Goal: Complete application form: Complete application form

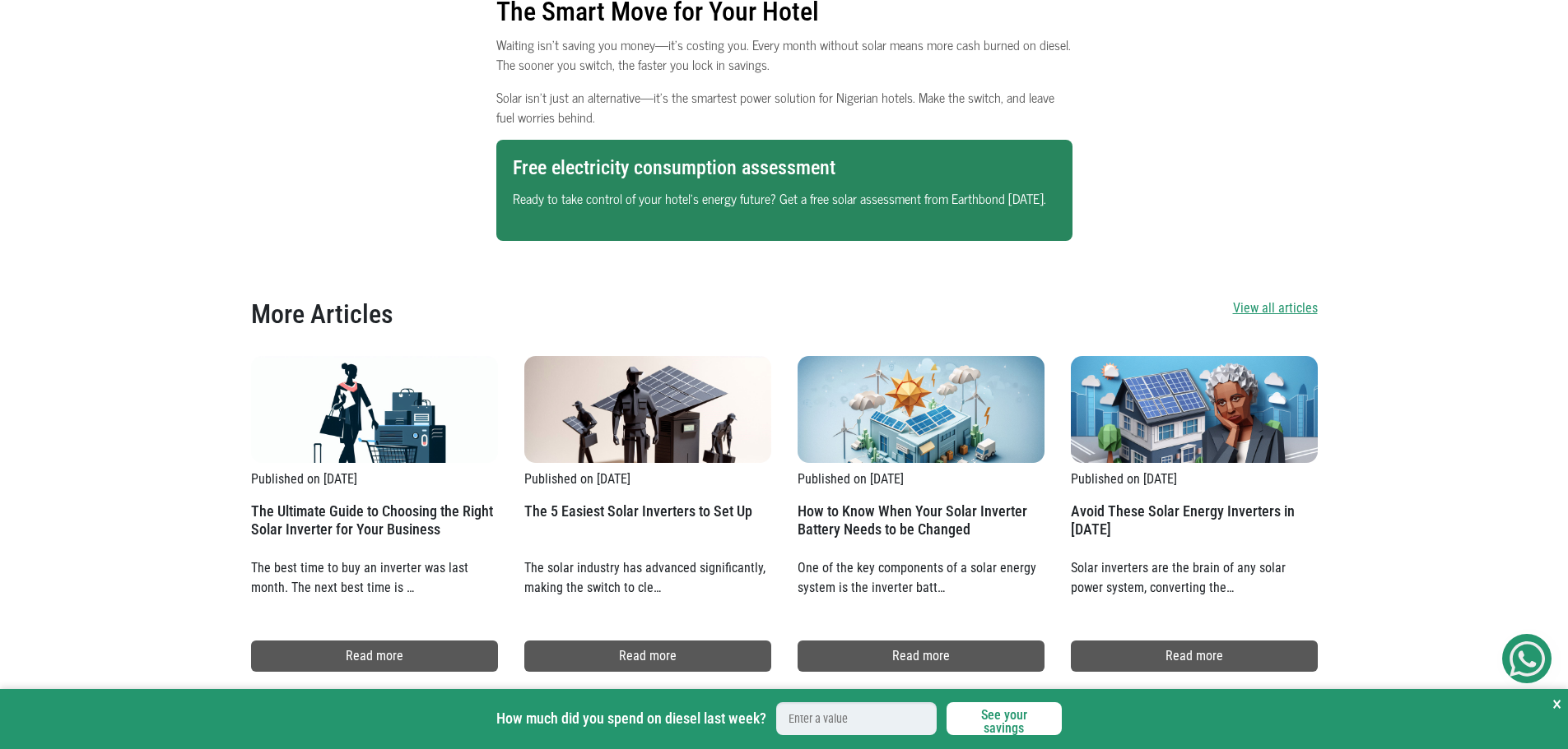
scroll to position [2303, 0]
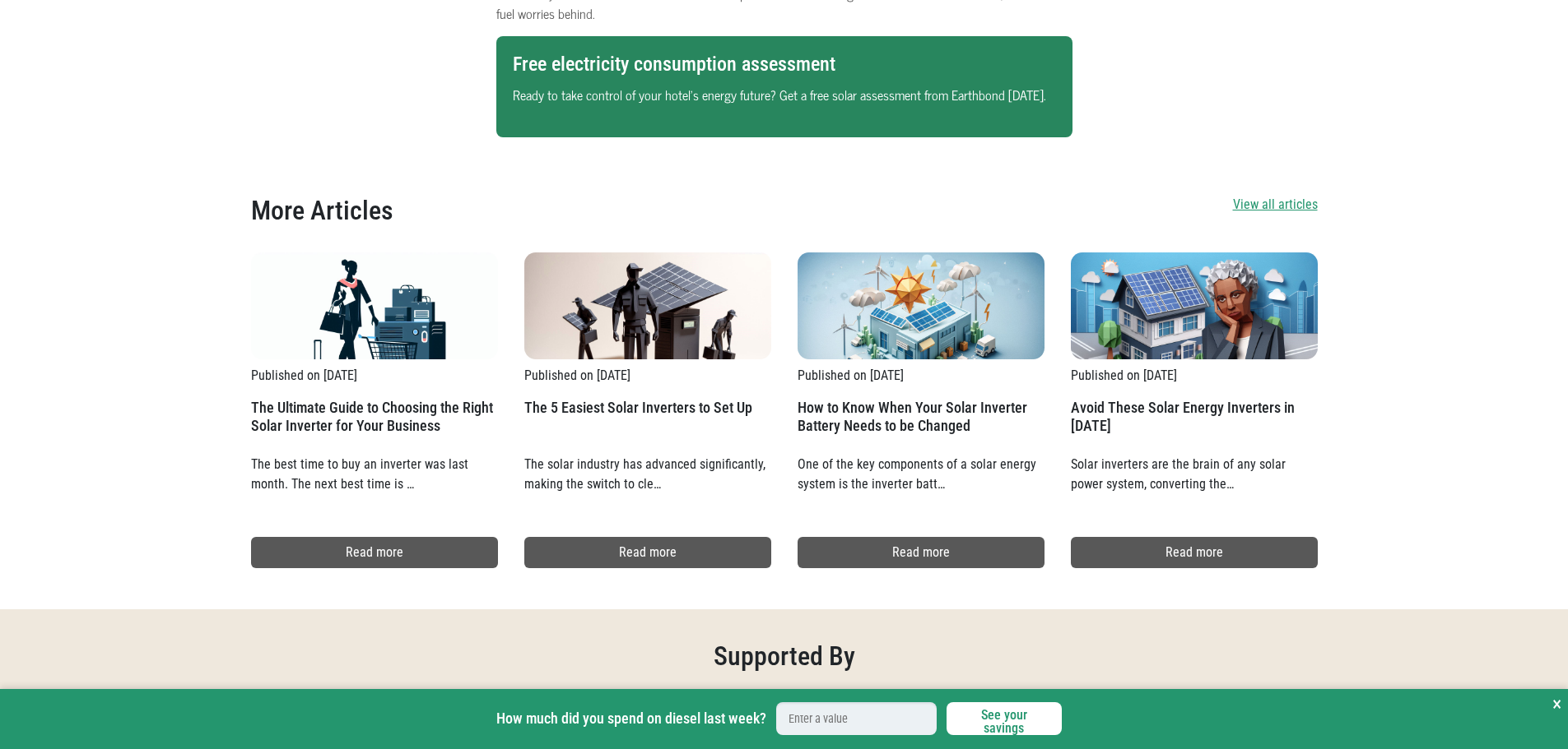
click at [856, 92] on p "Ready to take control of your hotel’s energy future? Get a free solar assessmen…" at bounding box center [784, 94] width 543 height 19
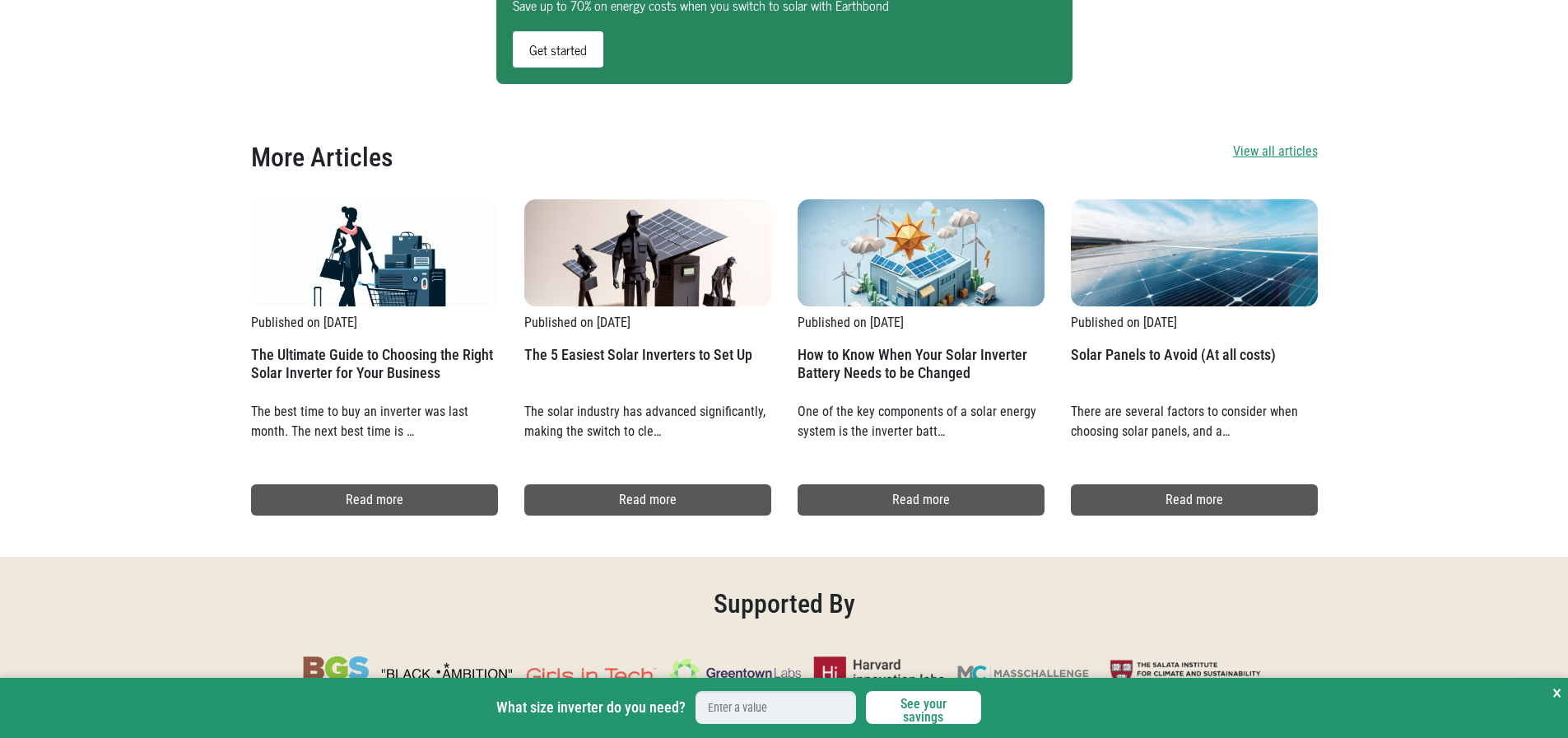
scroll to position [1976, 0]
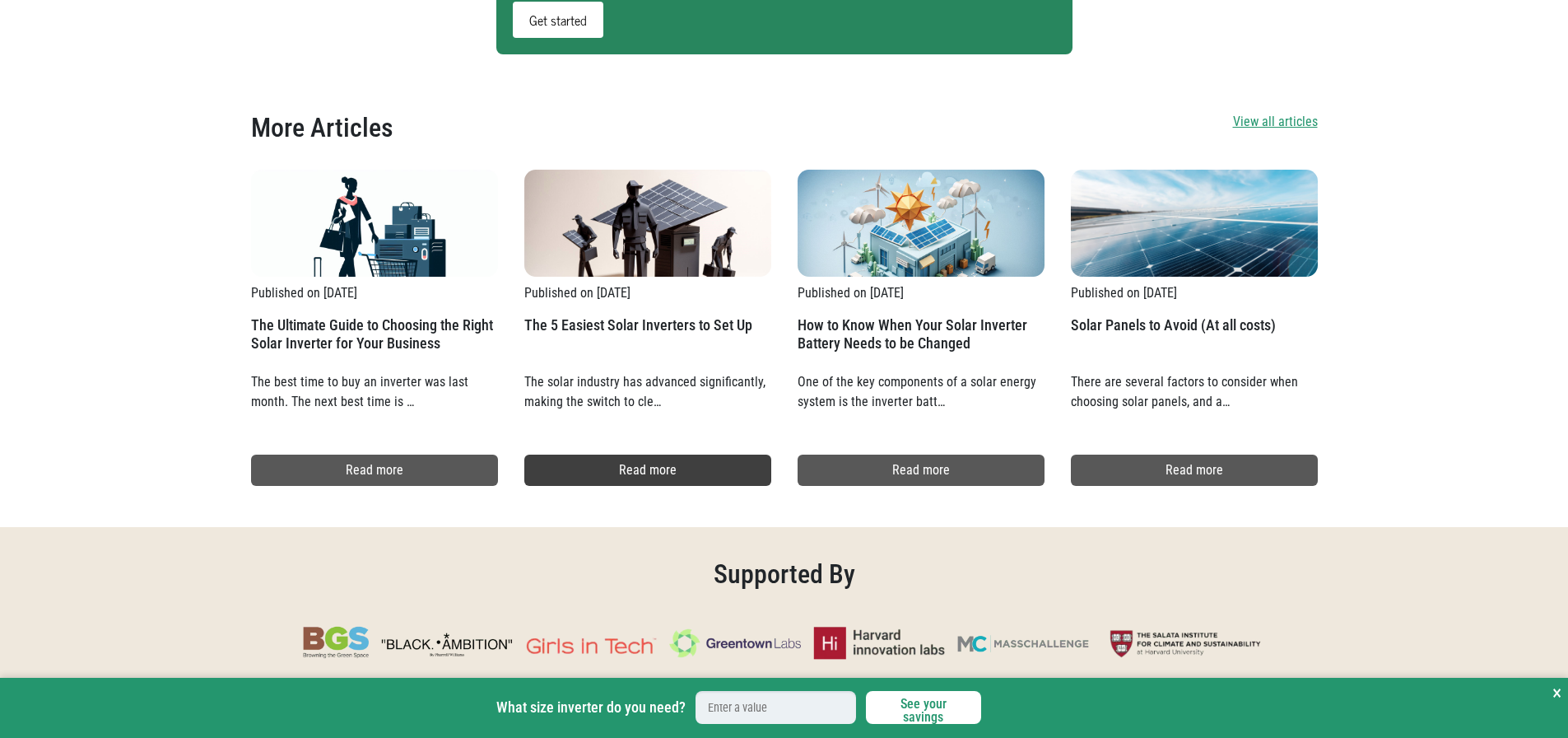
click at [575, 465] on link "Read more" at bounding box center [647, 470] width 247 height 31
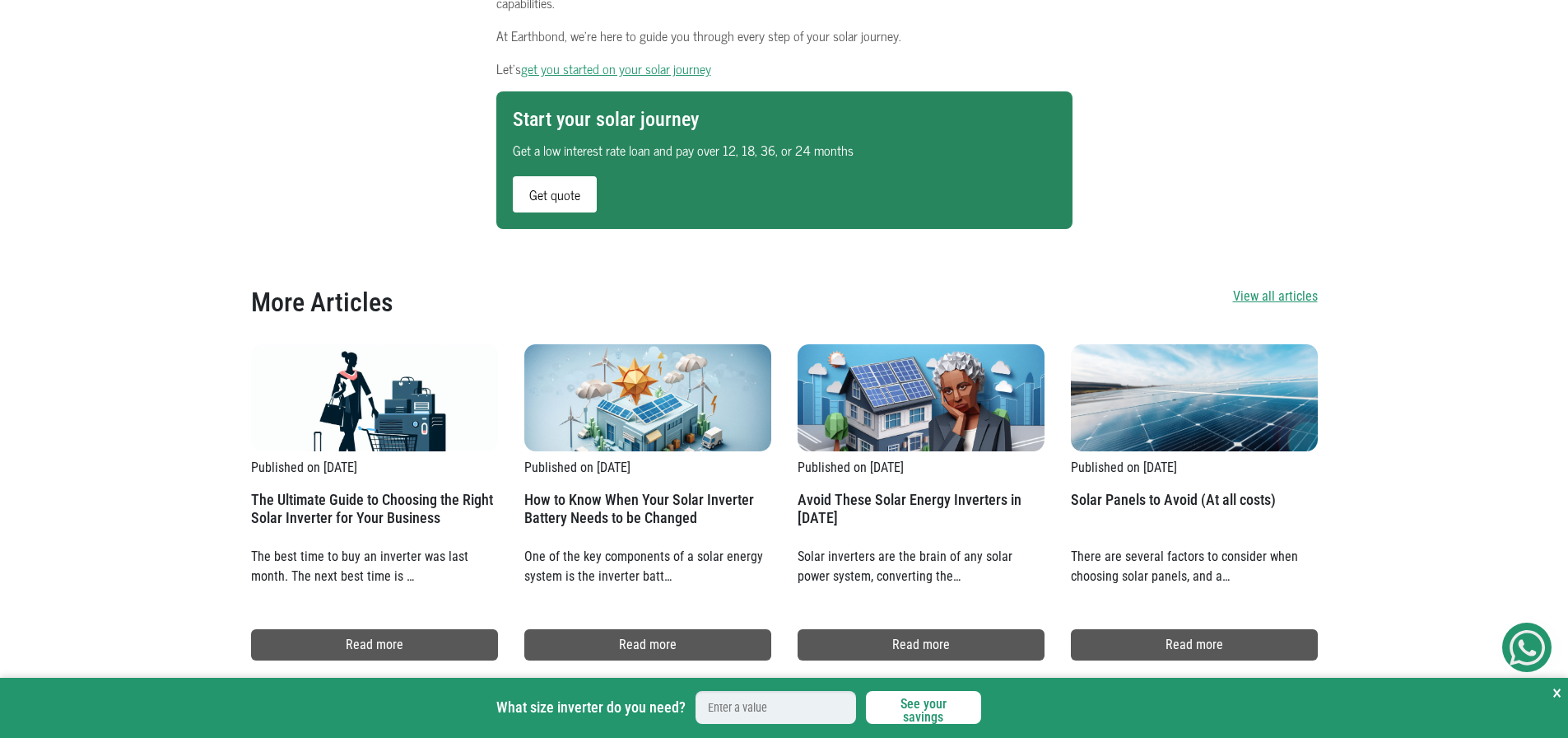
scroll to position [1811, 0]
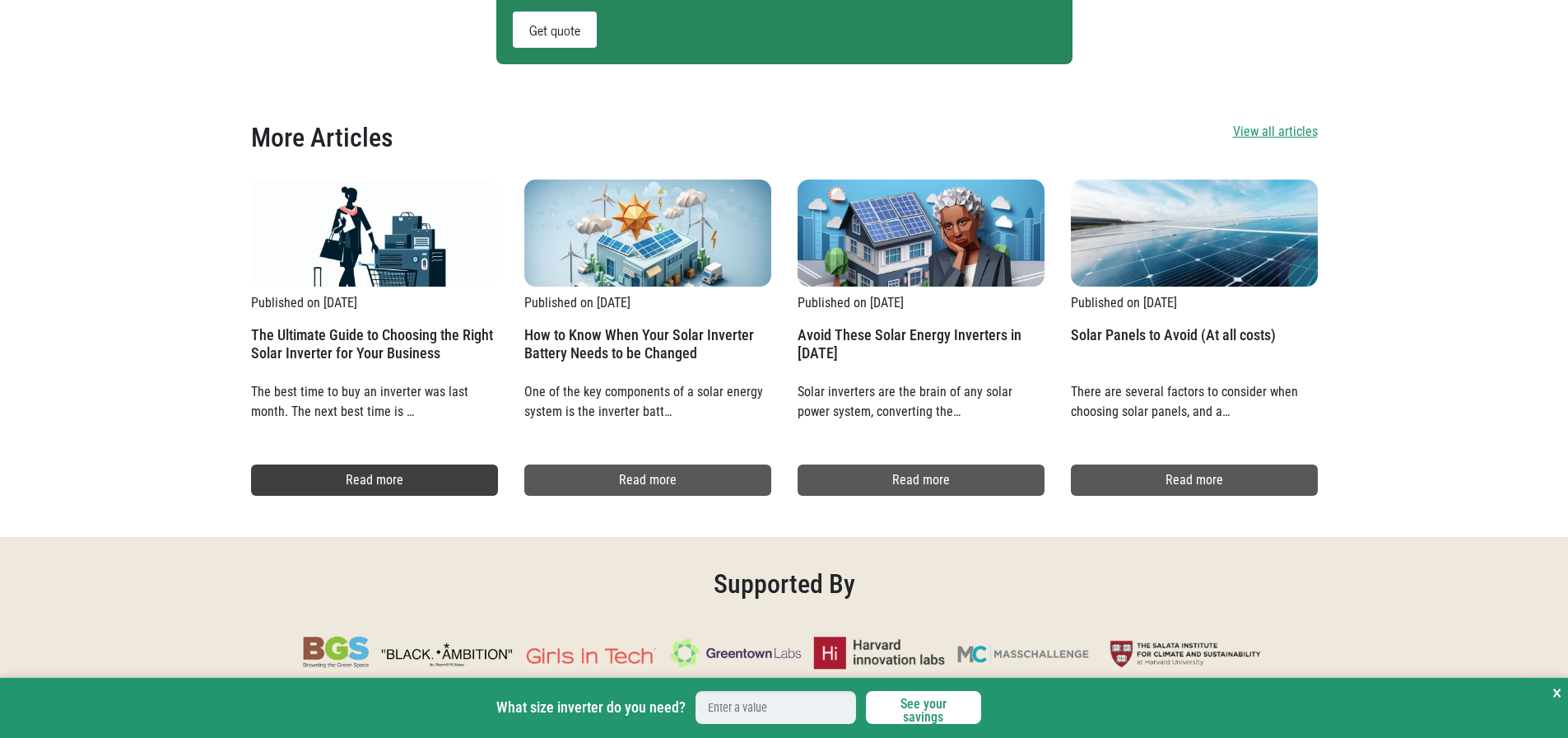
click at [390, 483] on link "Read more" at bounding box center [374, 480] width 247 height 31
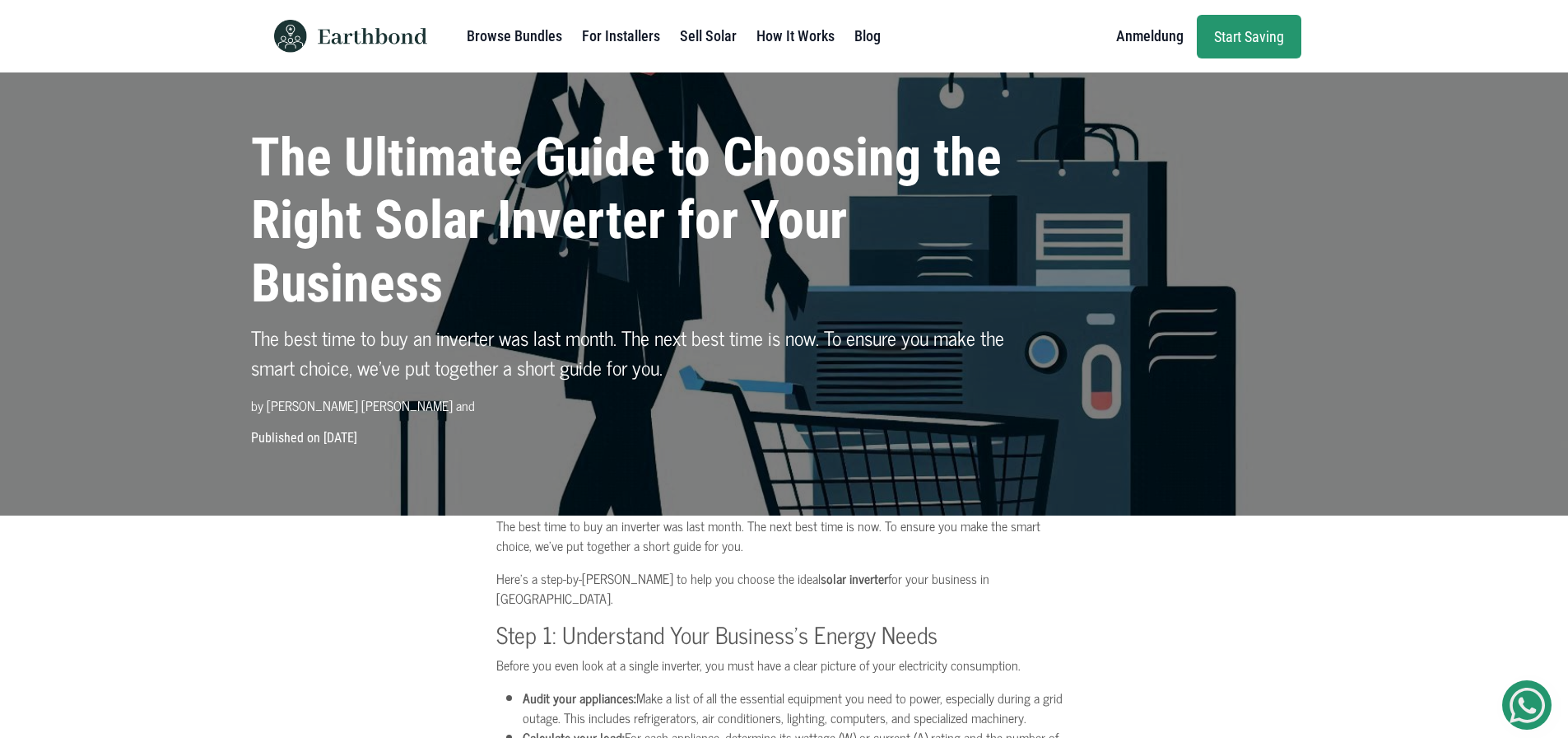
click at [1236, 31] on link "Start Saving" at bounding box center [1249, 36] width 105 height 44
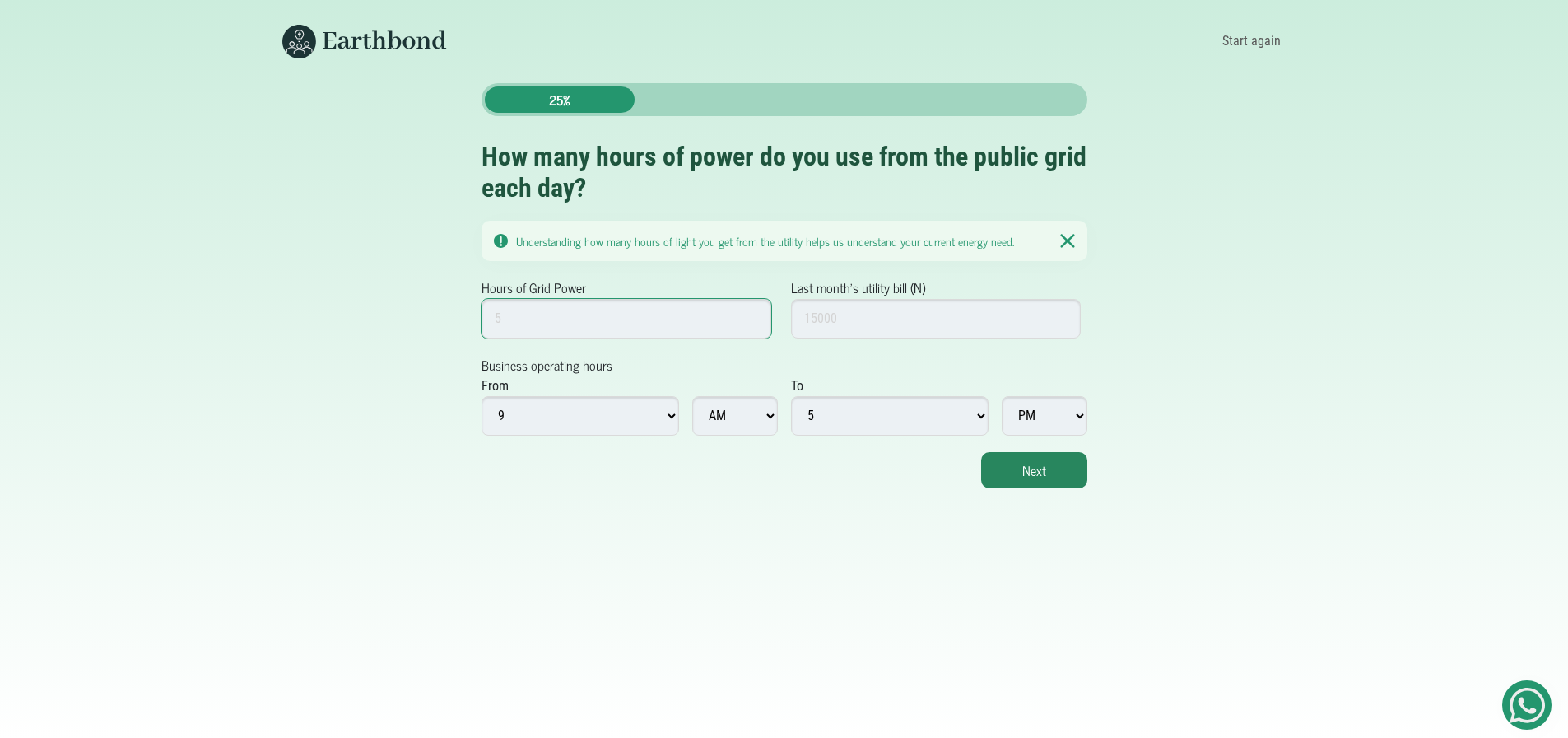
click at [669, 325] on input "Hours of Grid Power" at bounding box center [626, 318] width 291 height 40
click at [754, 309] on input "Hours of Grid Power" at bounding box center [626, 318] width 291 height 40
click at [750, 314] on input "1" at bounding box center [626, 318] width 291 height 40
click at [750, 314] on input "2" at bounding box center [626, 318] width 291 height 40
click at [750, 314] on input "3" at bounding box center [626, 318] width 291 height 40
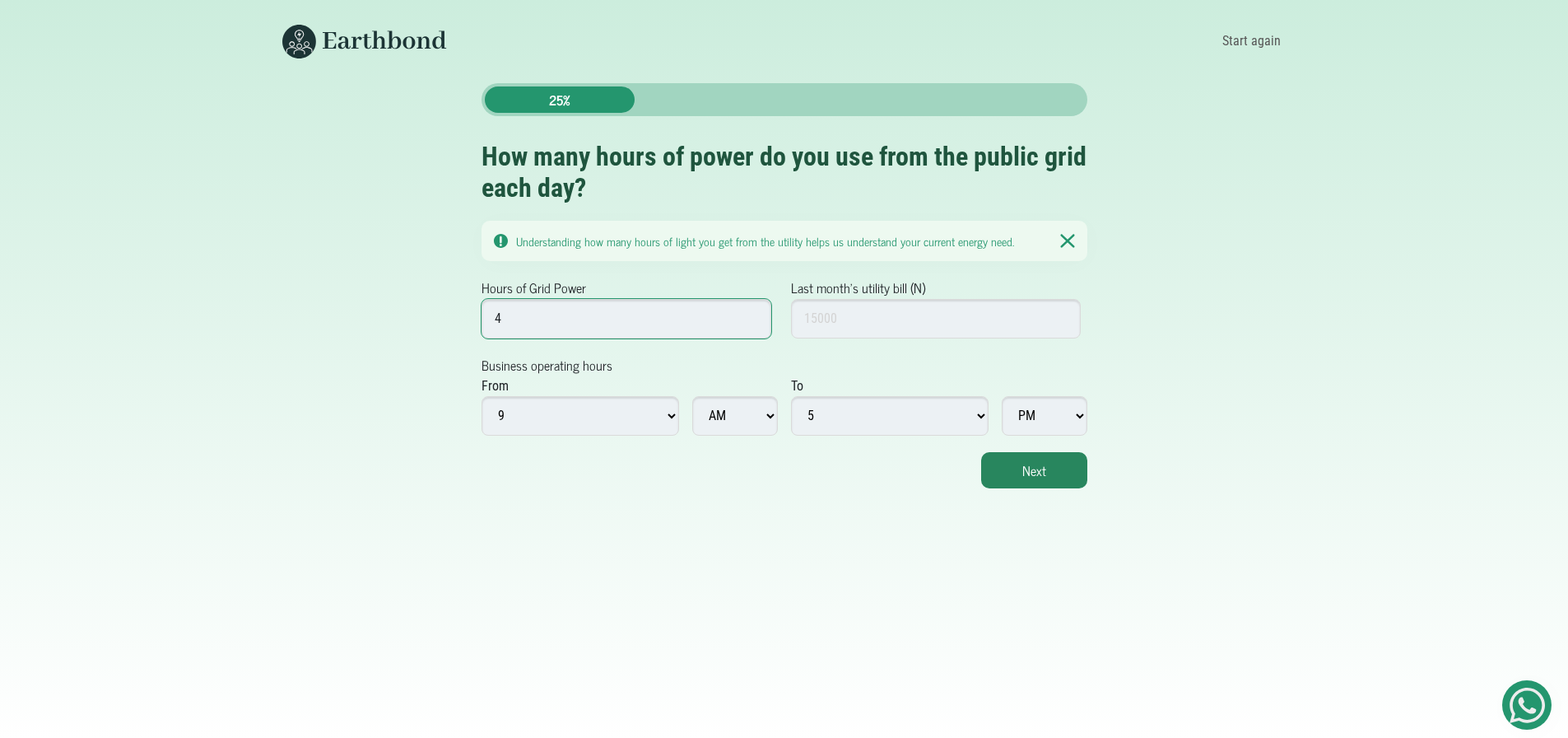
click at [750, 314] on input "4" at bounding box center [626, 318] width 291 height 40
click at [750, 314] on input "5" at bounding box center [626, 318] width 291 height 40
click at [750, 314] on input "6" at bounding box center [626, 318] width 291 height 40
click at [750, 314] on input "7" at bounding box center [626, 318] width 291 height 40
click at [749, 313] on input "8" at bounding box center [626, 318] width 291 height 40
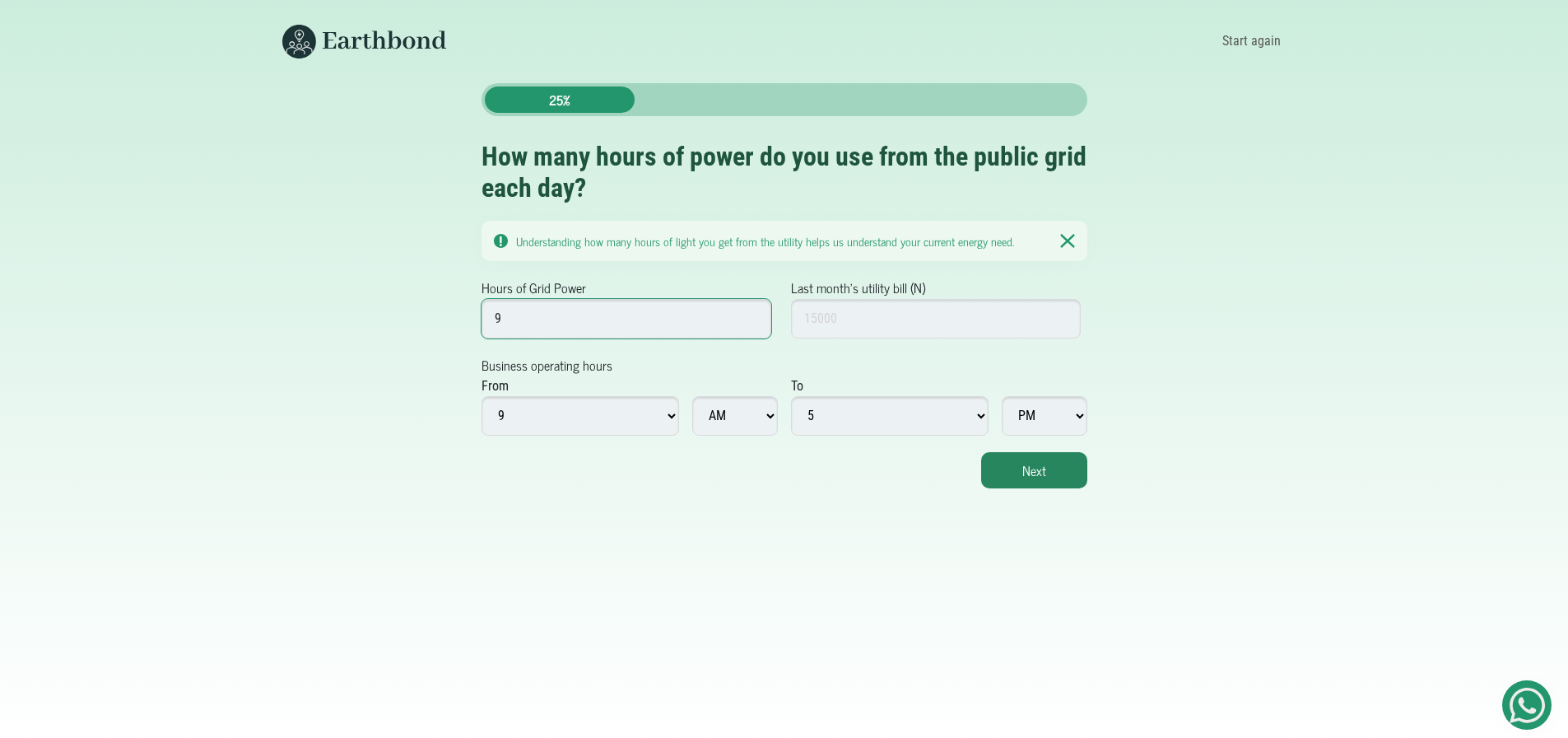
click at [749, 313] on input "9" at bounding box center [626, 318] width 291 height 40
click at [753, 312] on input "10" at bounding box center [626, 318] width 291 height 40
click at [753, 312] on input "11" at bounding box center [626, 318] width 291 height 40
click at [755, 313] on input "12" at bounding box center [626, 318] width 291 height 40
click at [753, 320] on input "11" at bounding box center [626, 318] width 291 height 40
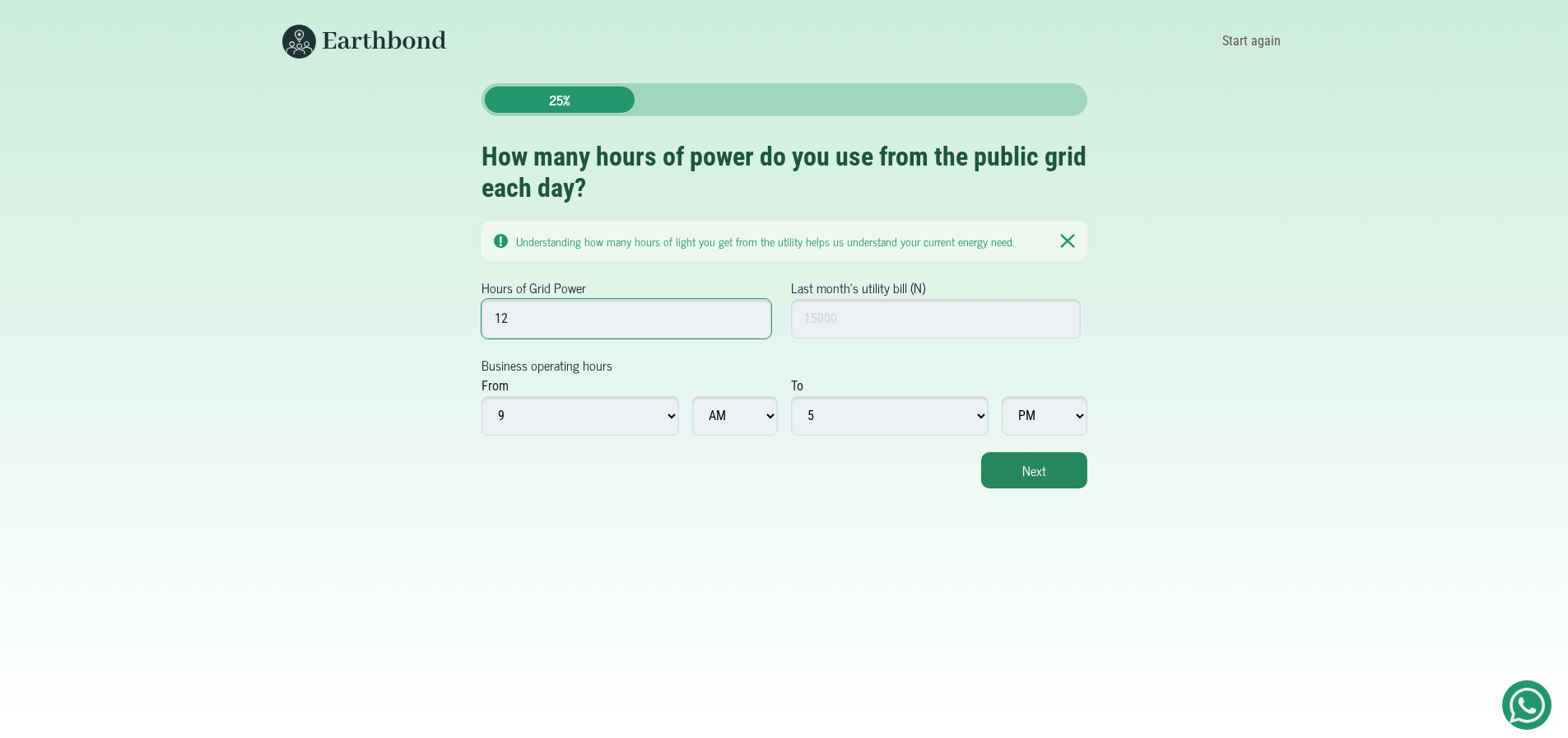
type input "12"
click at [749, 312] on input "12" at bounding box center [626, 318] width 291 height 40
click at [986, 314] on input "Last month's utility bill (N)" at bounding box center [936, 318] width 291 height 40
click at [835, 316] on input "4500" at bounding box center [936, 318] width 291 height 40
drag, startPoint x: 835, startPoint y: 316, endPoint x: 803, endPoint y: 314, distance: 32.1
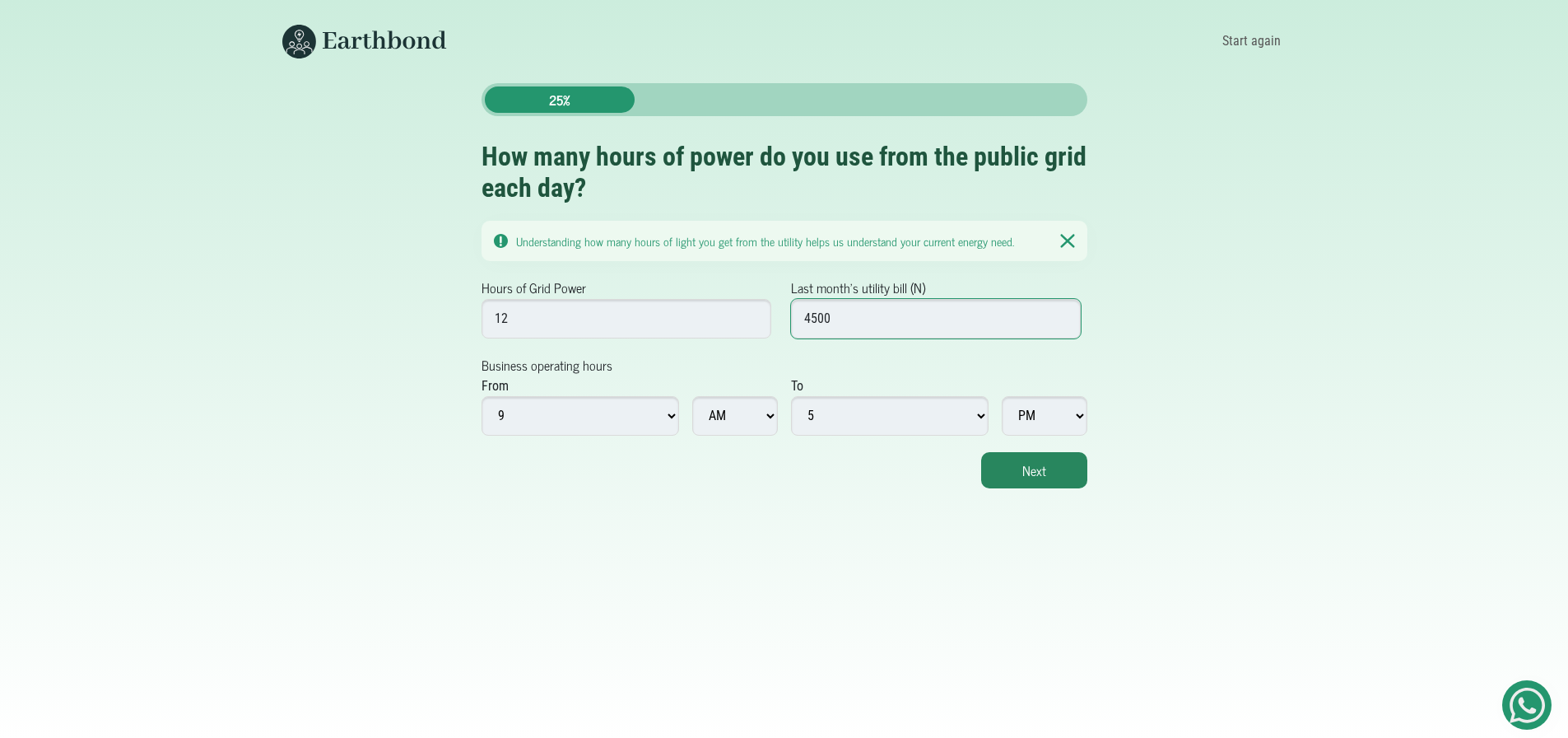
click at [803, 314] on input "4500" at bounding box center [936, 318] width 291 height 40
type input "10000"
click at [642, 464] on div "Next" at bounding box center [784, 470] width 606 height 36
click at [674, 411] on select "1 2 3 4 5 6 7 8 9 10 11 12" at bounding box center [579, 415] width 197 height 40
select select "8"
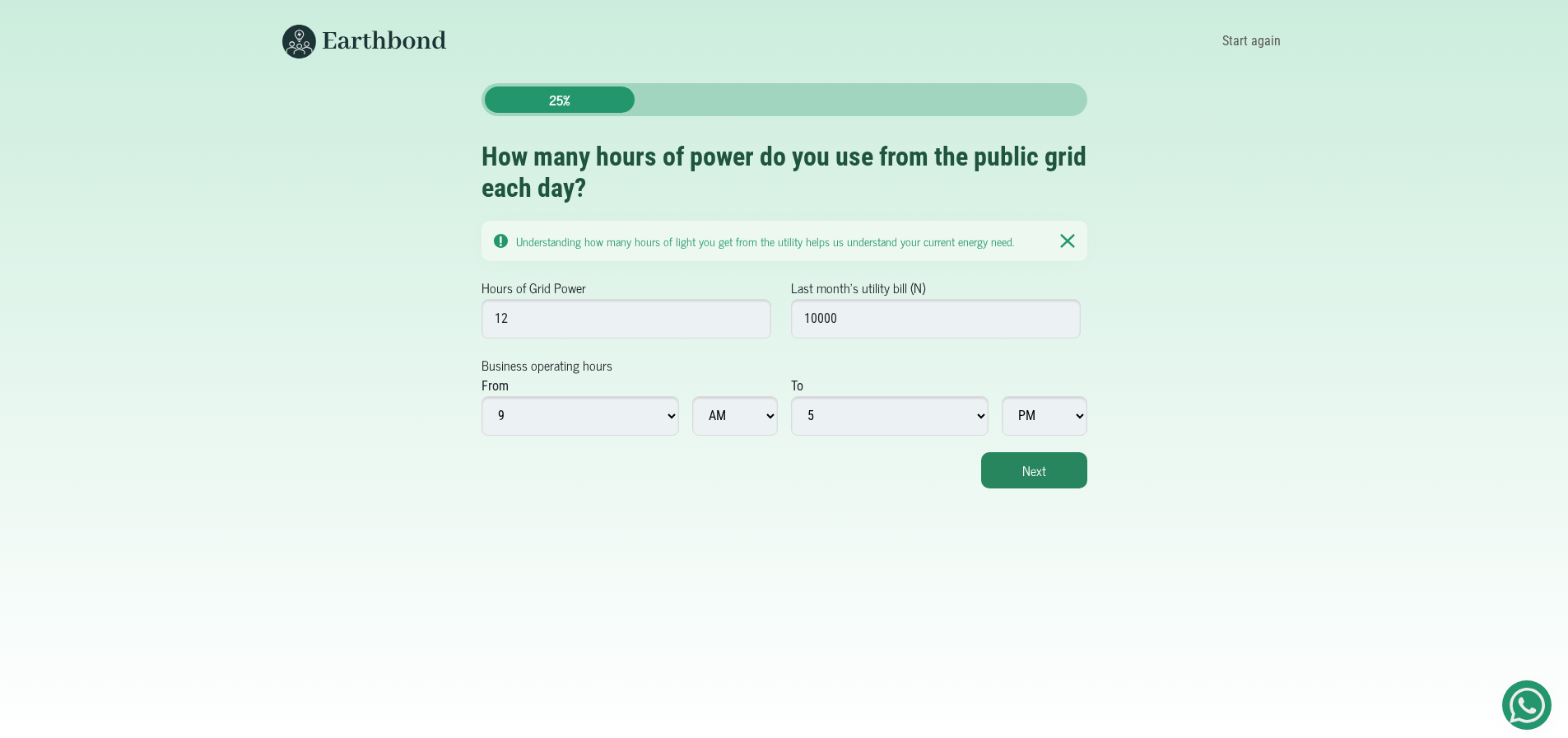
click at [481, 396] on select "1 2 3 4 5 6 7 8 9 10 11 12" at bounding box center [579, 415] width 197 height 40
click at [1018, 470] on button "Next" at bounding box center [1033, 470] width 106 height 36
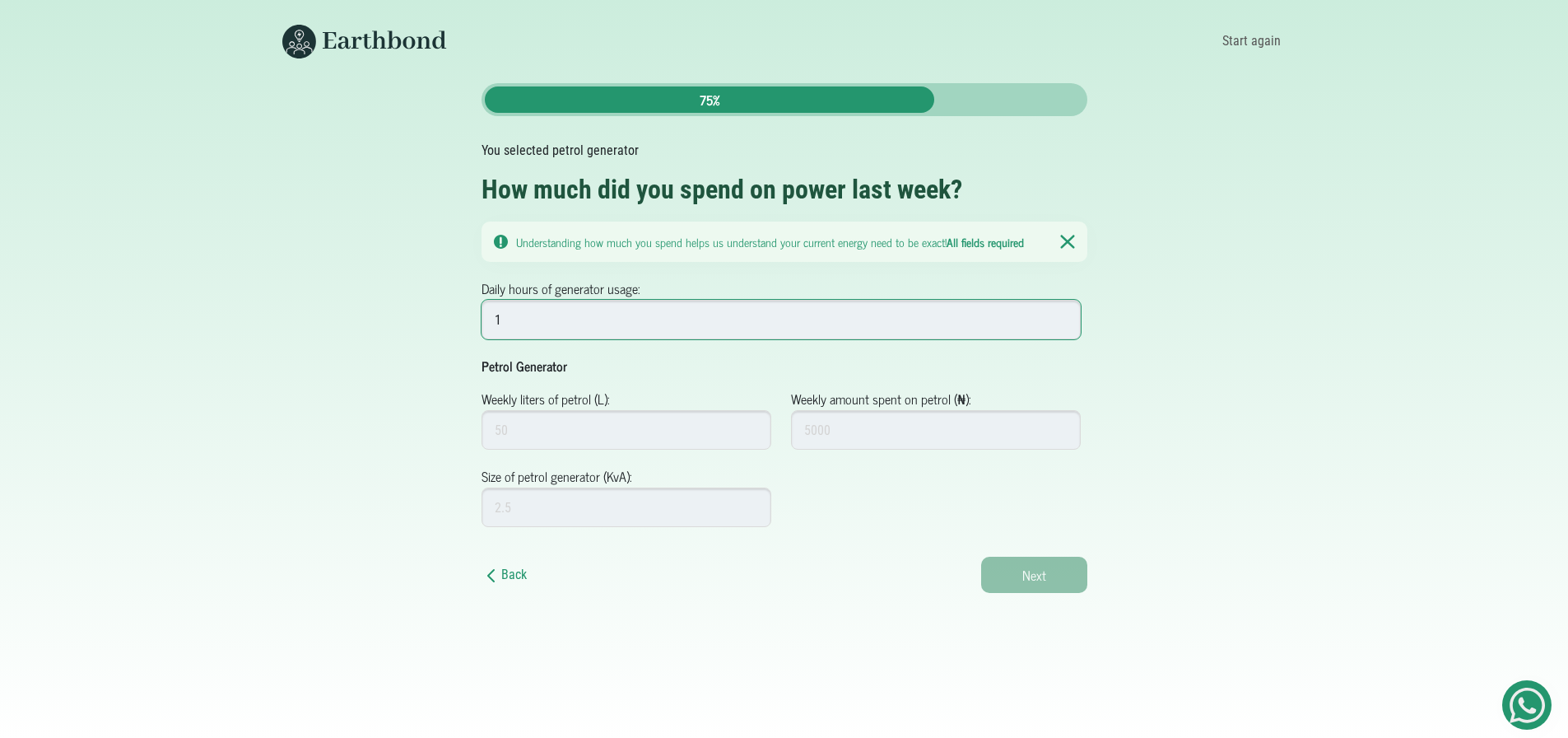
click at [1063, 314] on input "1" at bounding box center [781, 319] width 600 height 40
click at [1063, 313] on input "2" at bounding box center [781, 319] width 600 height 40
click at [1063, 313] on input "3" at bounding box center [781, 319] width 600 height 40
type input "4"
click at [1063, 313] on input "4" at bounding box center [781, 319] width 600 height 40
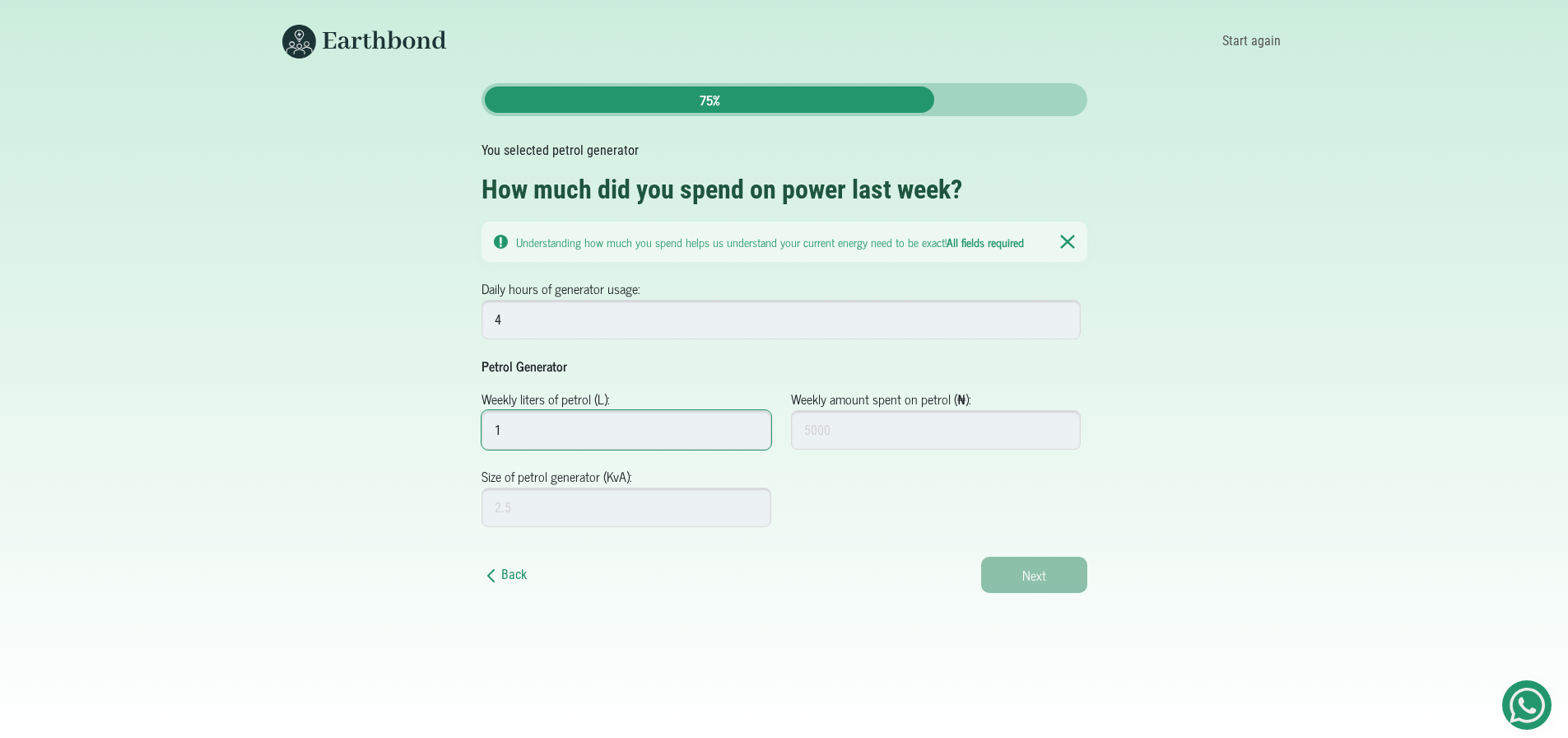
click at [753, 422] on input "1" at bounding box center [626, 430] width 291 height 40
click at [753, 422] on input "2" at bounding box center [626, 430] width 291 height 40
click at [753, 421] on input "2" at bounding box center [626, 430] width 291 height 40
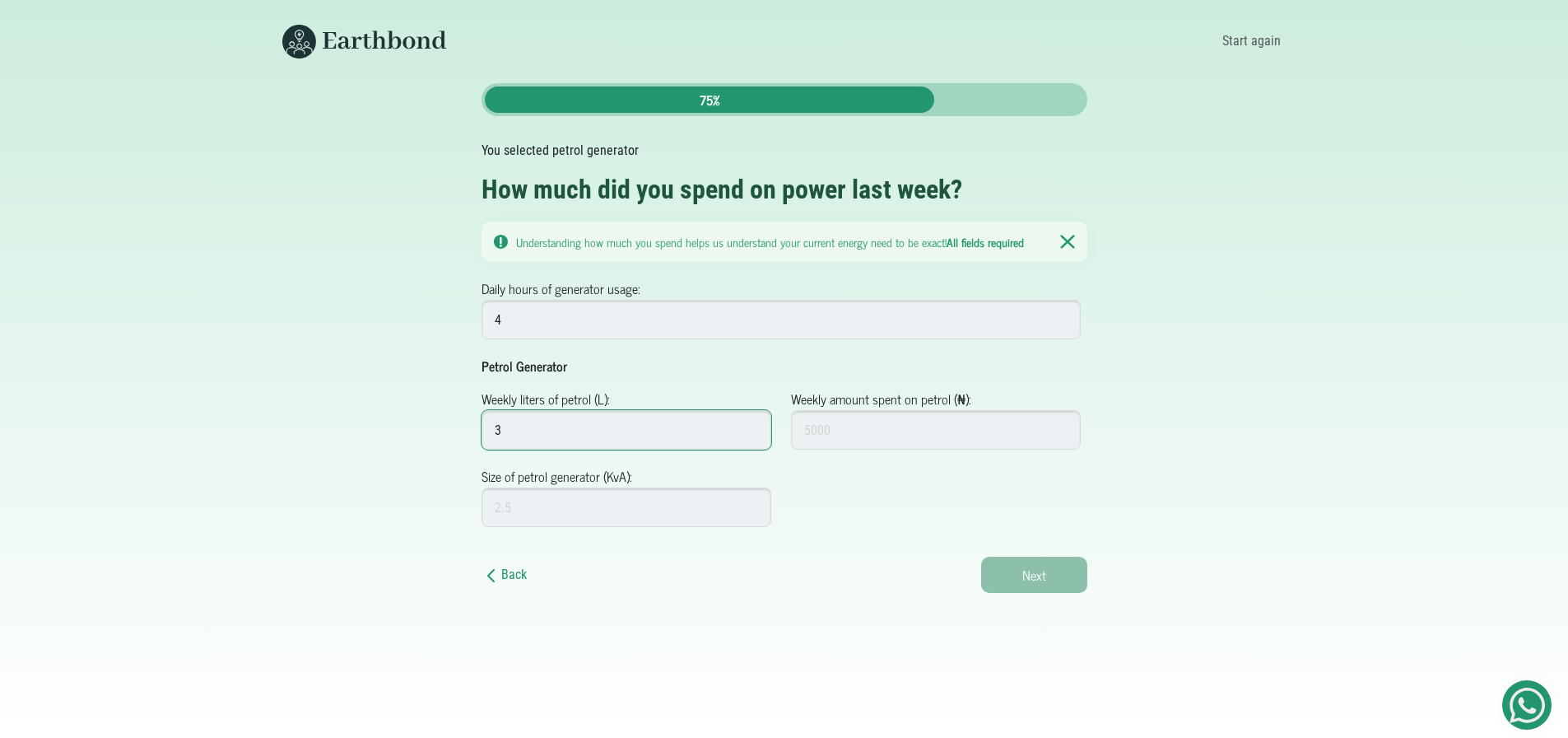
click at [749, 422] on input "3" at bounding box center [626, 430] width 291 height 40
click at [749, 422] on input "4" at bounding box center [626, 430] width 291 height 40
click at [749, 422] on input "5" at bounding box center [626, 430] width 291 height 40
click at [749, 422] on input "6" at bounding box center [626, 430] width 291 height 40
click at [750, 422] on input "7" at bounding box center [626, 430] width 291 height 40
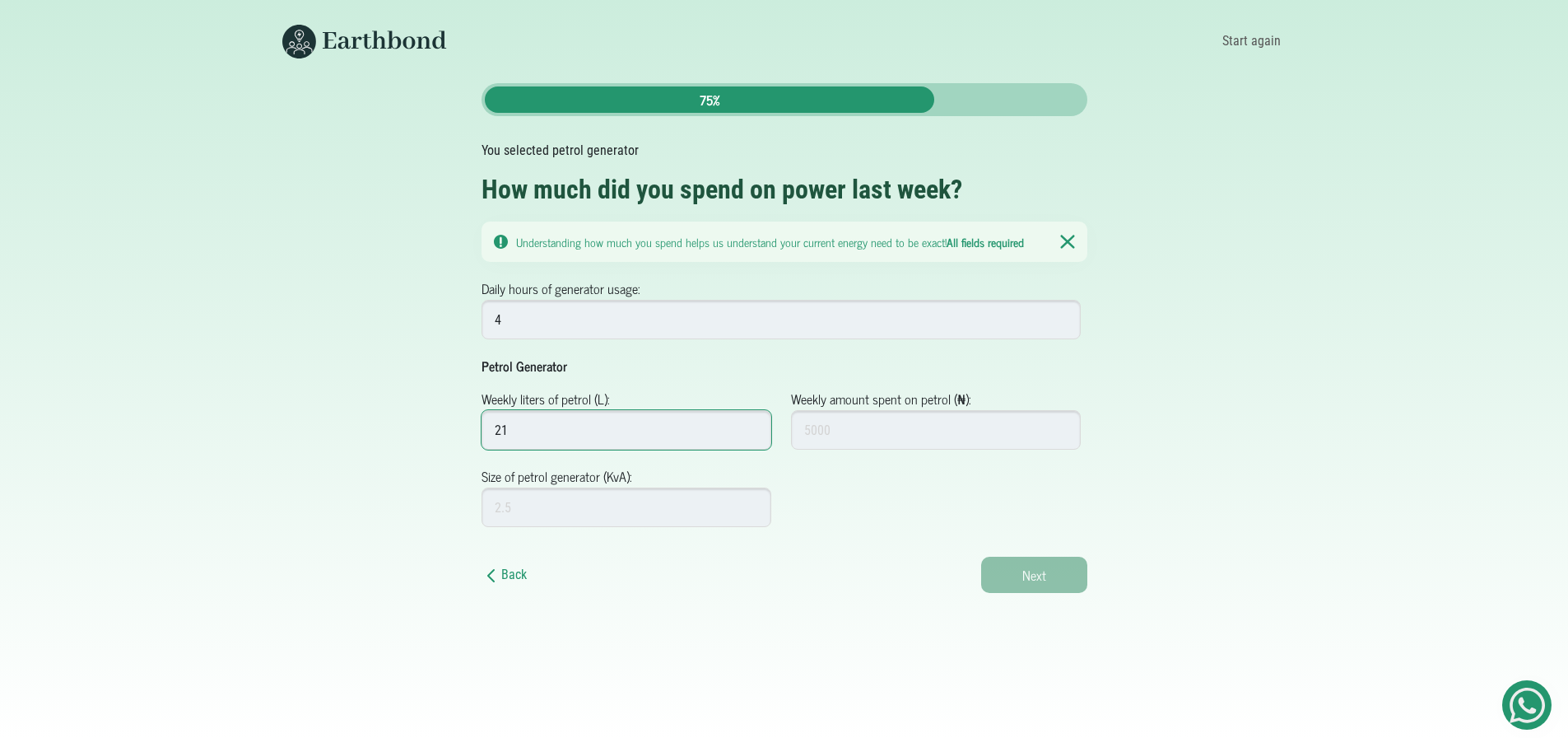
click at [749, 426] on input "21" at bounding box center [626, 430] width 291 height 40
click at [750, 433] on input "20" at bounding box center [626, 430] width 291 height 40
type input "28"
click at [750, 425] on input "28" at bounding box center [626, 430] width 291 height 40
click at [849, 437] on input "Weekly amount spent on petrol (₦):" at bounding box center [936, 430] width 291 height 40
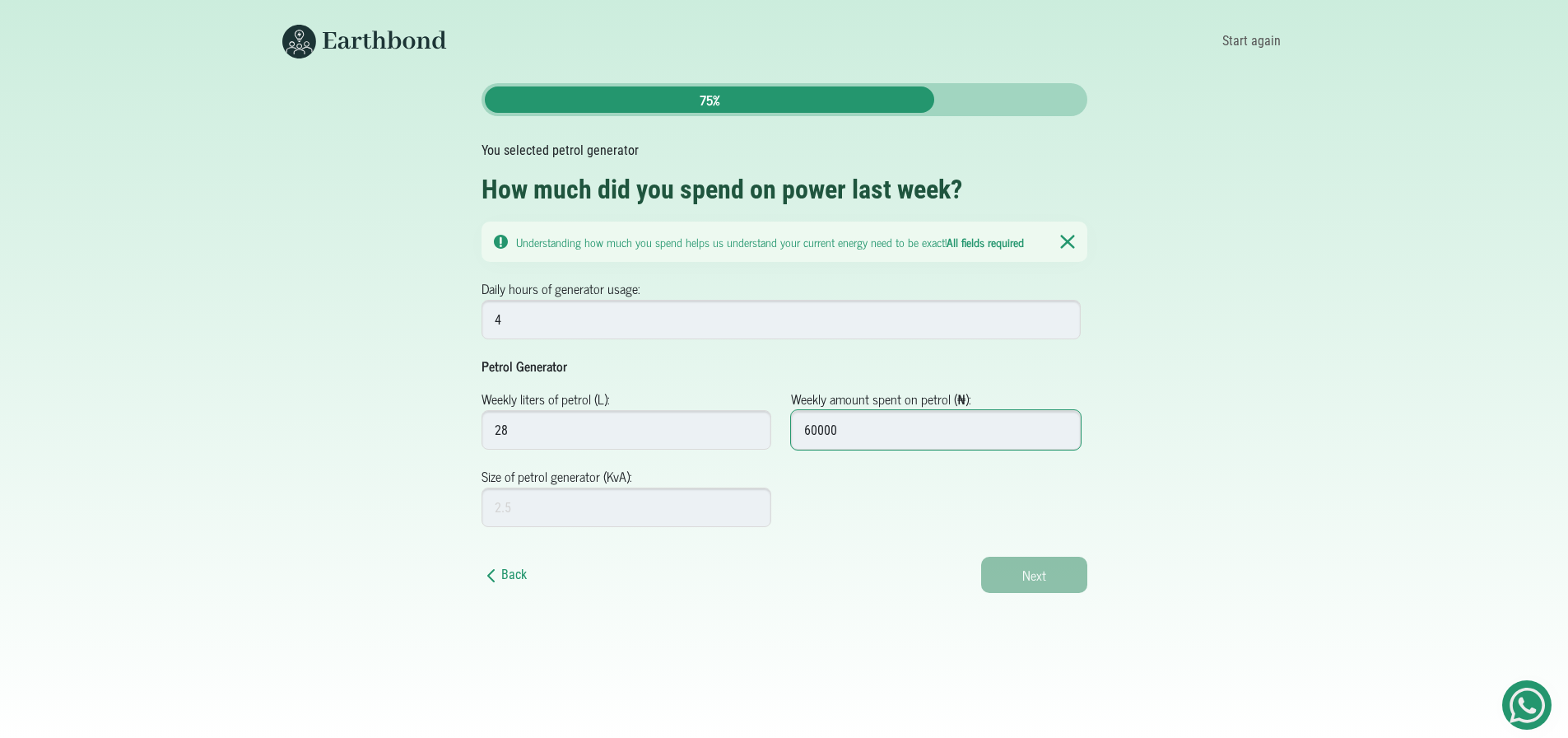
type input "60000"
drag, startPoint x: 820, startPoint y: 479, endPoint x: 811, endPoint y: 483, distance: 9.8
click at [819, 479] on div at bounding box center [936, 496] width 291 height 61
click at [681, 505] on input "Size of petrol generator (KvA):" at bounding box center [626, 507] width 291 height 40
click at [751, 499] on input "Size of petrol generator (KvA):" at bounding box center [626, 507] width 291 height 40
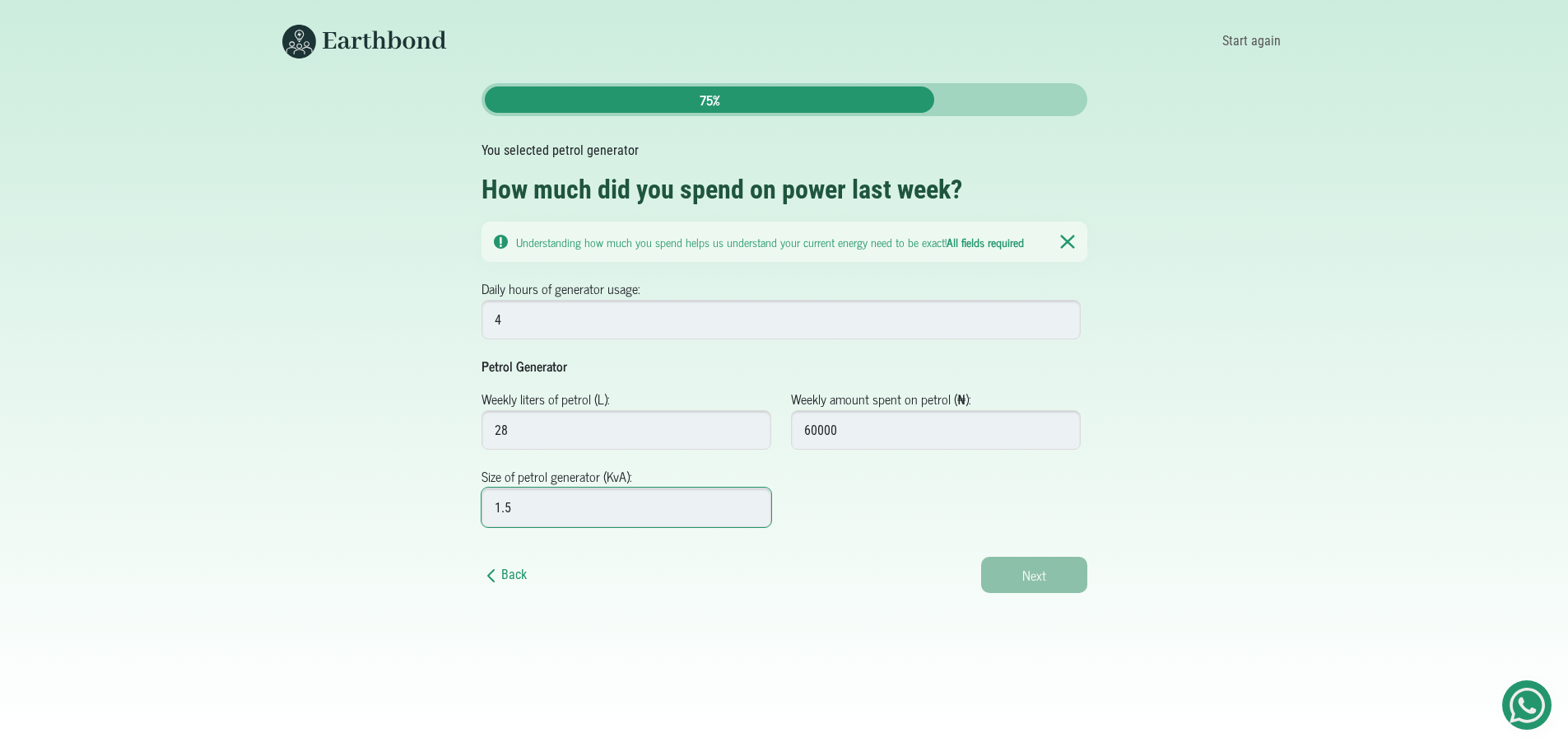
click at [751, 500] on input "1.5" at bounding box center [626, 507] width 291 height 40
click at [750, 501] on input "1.6" at bounding box center [626, 507] width 291 height 40
click at [750, 501] on input "1.7" at bounding box center [626, 507] width 291 height 40
click at [750, 501] on input "1.8" at bounding box center [626, 507] width 291 height 40
click at [750, 501] on input "1.9" at bounding box center [626, 507] width 291 height 40
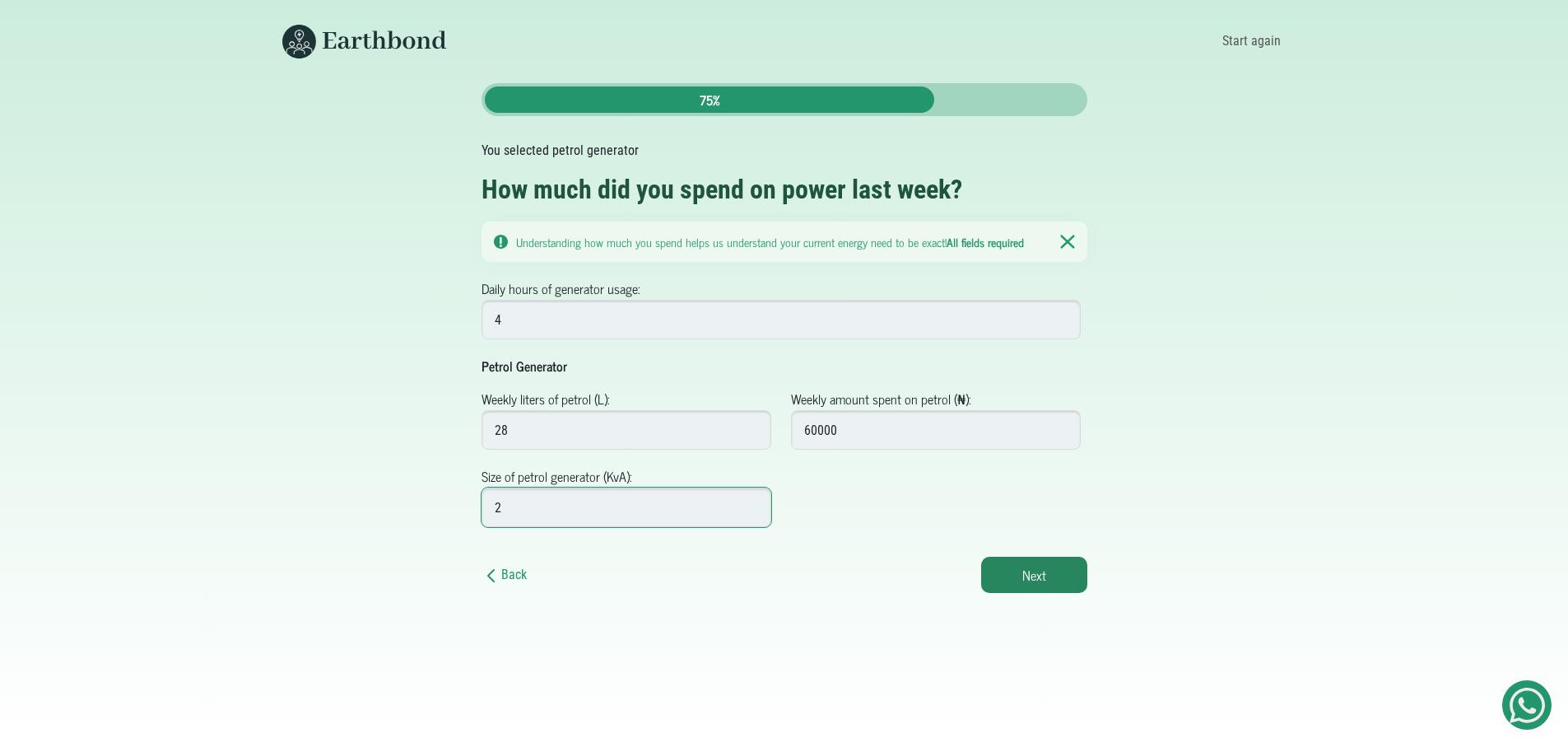
click at [749, 501] on input "2" at bounding box center [626, 507] width 291 height 40
click at [749, 501] on input "2.1" at bounding box center [626, 507] width 291 height 40
click at [749, 501] on input "3.2" at bounding box center [626, 507] width 291 height 40
click at [749, 501] on input "3.3" at bounding box center [626, 507] width 291 height 40
click at [749, 501] on input "4.4" at bounding box center [626, 507] width 291 height 40
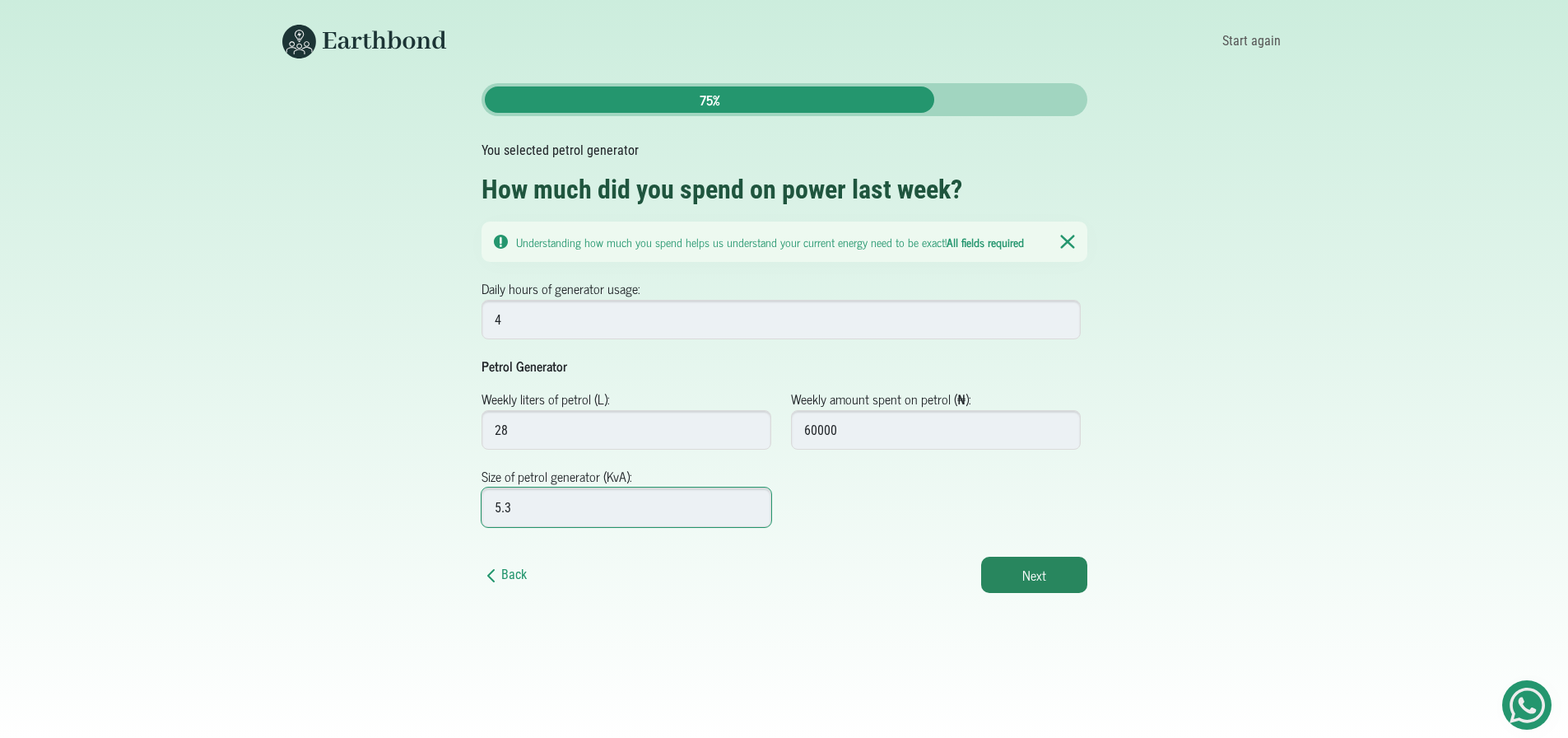
click at [748, 501] on input "5.3" at bounding box center [626, 507] width 291 height 40
click at [748, 501] on input "5.4" at bounding box center [626, 507] width 291 height 40
click at [748, 501] on input "5.5" at bounding box center [626, 507] width 291 height 40
click at [748, 501] on input "5.6" at bounding box center [626, 507] width 291 height 40
click at [748, 501] on input "5.7" at bounding box center [626, 507] width 291 height 40
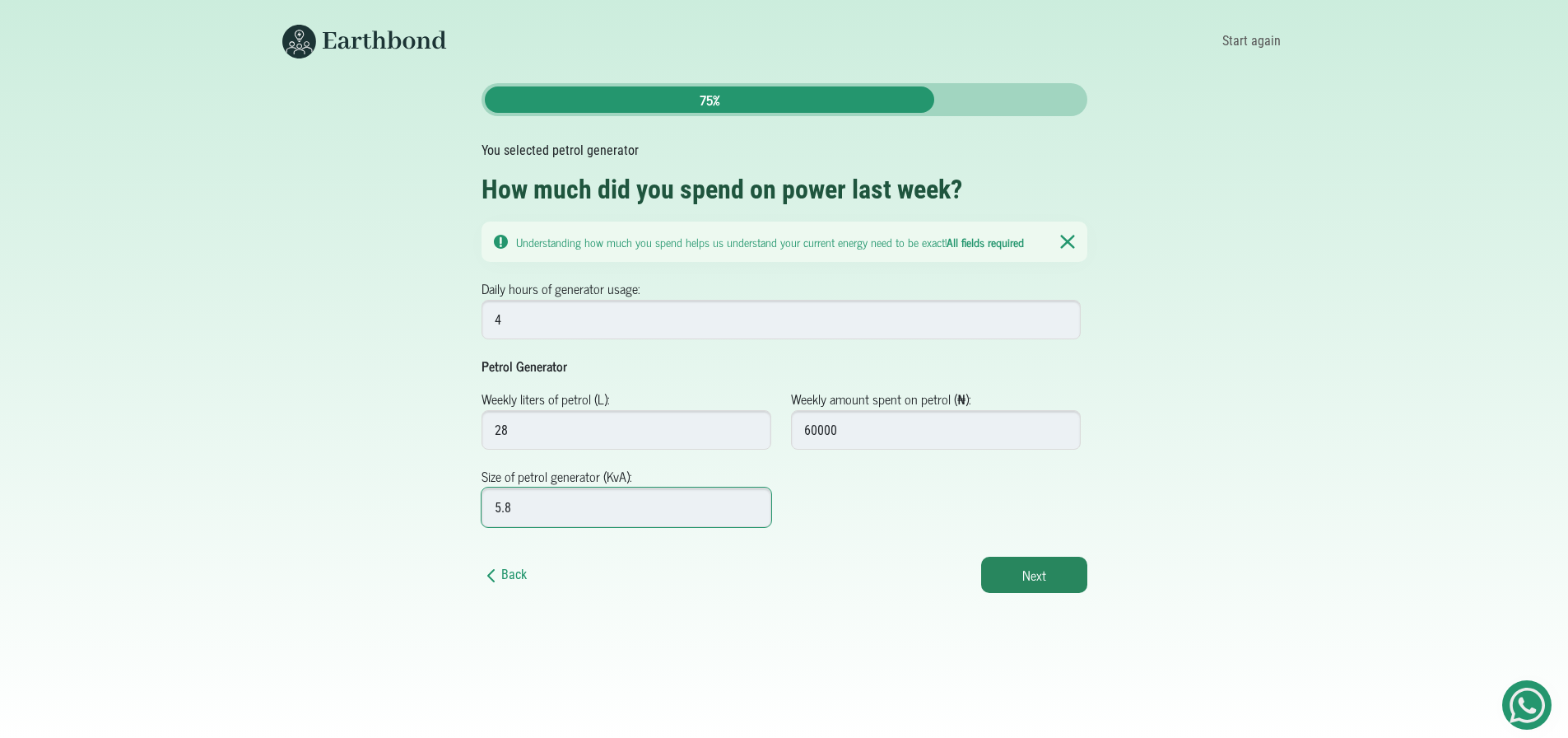
click at [748, 501] on input "5.8" at bounding box center [626, 507] width 291 height 40
click at [748, 501] on input "5.9" at bounding box center [626, 507] width 291 height 40
click at [748, 501] on input "6" at bounding box center [626, 507] width 291 height 40
click at [748, 501] on input "6.1" at bounding box center [626, 507] width 291 height 40
click at [748, 501] on input "6.2" at bounding box center [626, 507] width 291 height 40
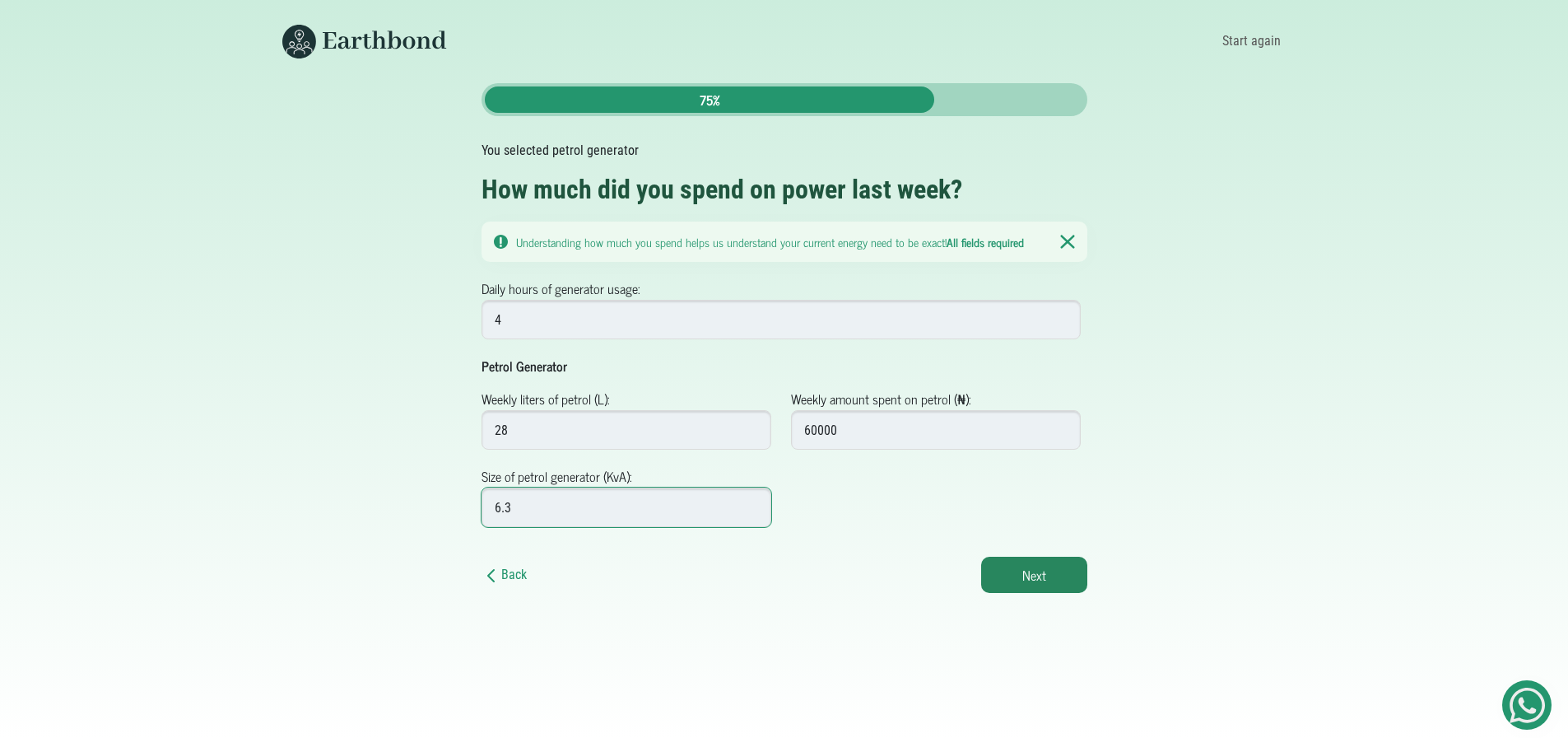
click at [748, 501] on input "6.3" at bounding box center [626, 507] width 291 height 40
click at [748, 501] on input "6.4" at bounding box center [626, 507] width 291 height 40
click at [748, 501] on input "6.5" at bounding box center [626, 507] width 291 height 40
click at [748, 501] on input "7.3" at bounding box center [626, 507] width 291 height 40
click at [748, 501] on input "8.5" at bounding box center [626, 507] width 291 height 40
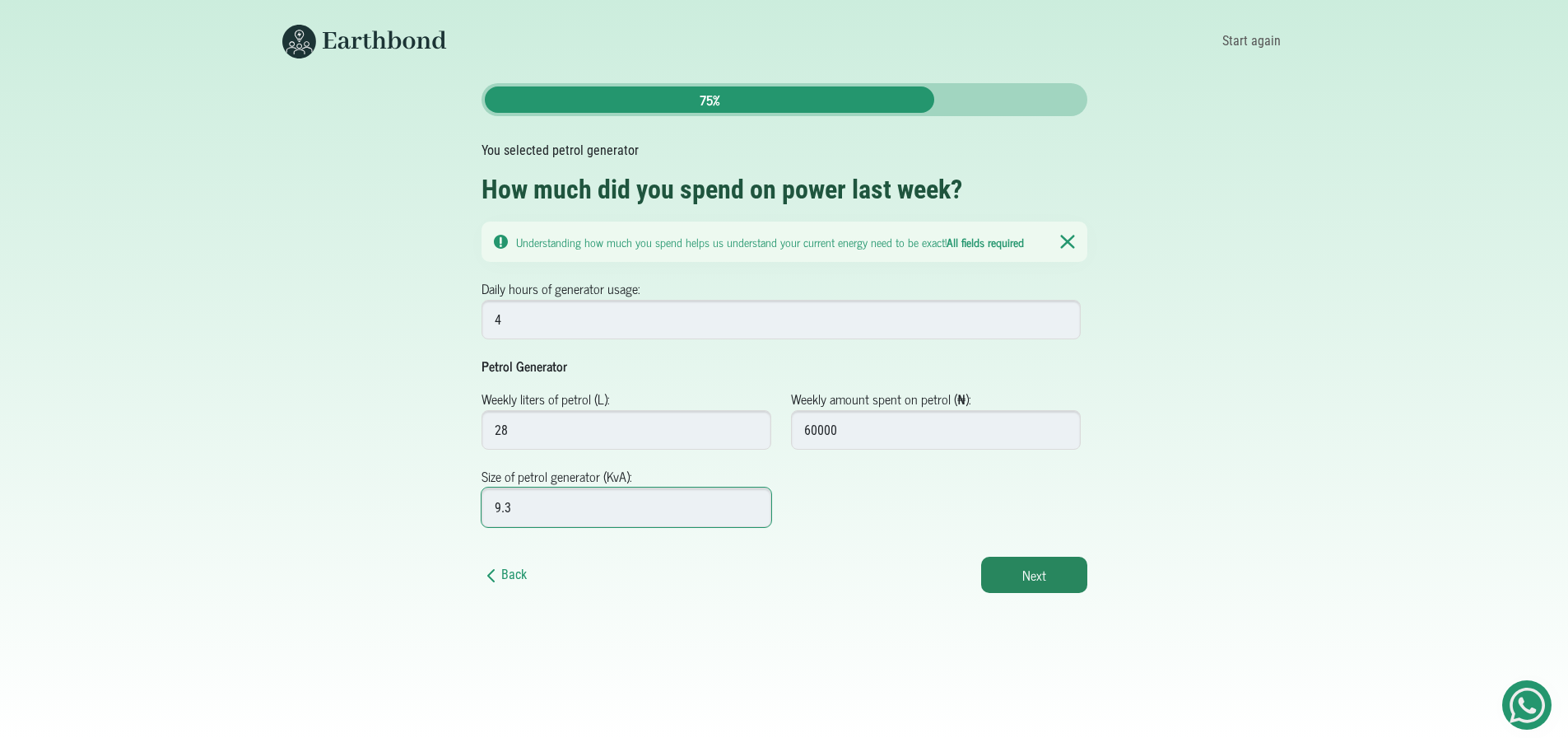
click at [748, 501] on input "9.3" at bounding box center [626, 507] width 291 height 40
click at [748, 501] on input "9.4" at bounding box center [626, 507] width 291 height 40
click at [748, 501] on input "9.5" at bounding box center [626, 507] width 291 height 40
click at [748, 501] on input "9.6" at bounding box center [626, 507] width 291 height 40
click at [748, 501] on input "9.7" at bounding box center [626, 507] width 291 height 40
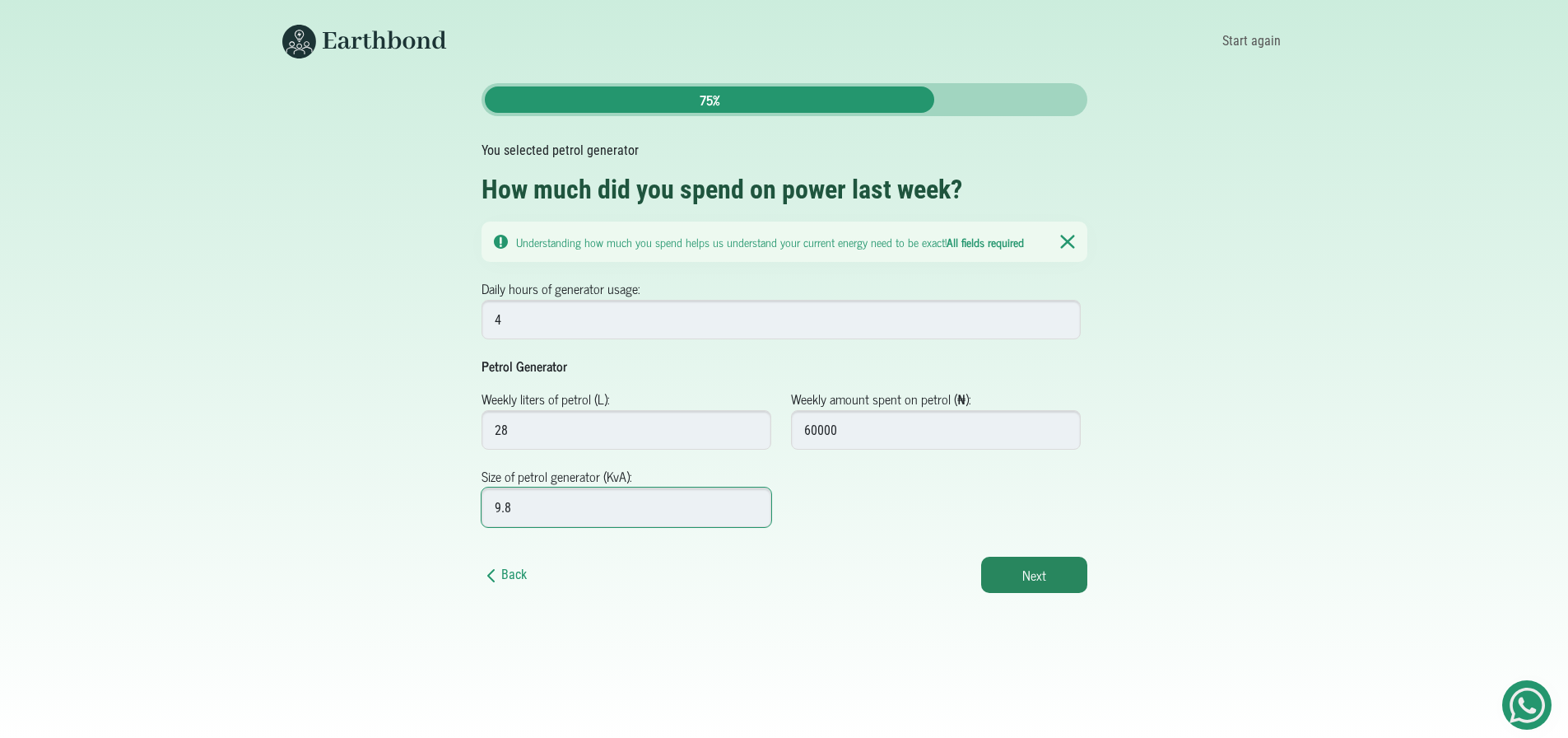
click at [748, 501] on input "9.8" at bounding box center [626, 507] width 291 height 40
click at [748, 501] on input "9.9" at bounding box center [626, 507] width 291 height 40
type input "10"
click at [748, 501] on input "10" at bounding box center [626, 507] width 291 height 40
click at [1039, 573] on button "Next" at bounding box center [1033, 574] width 106 height 36
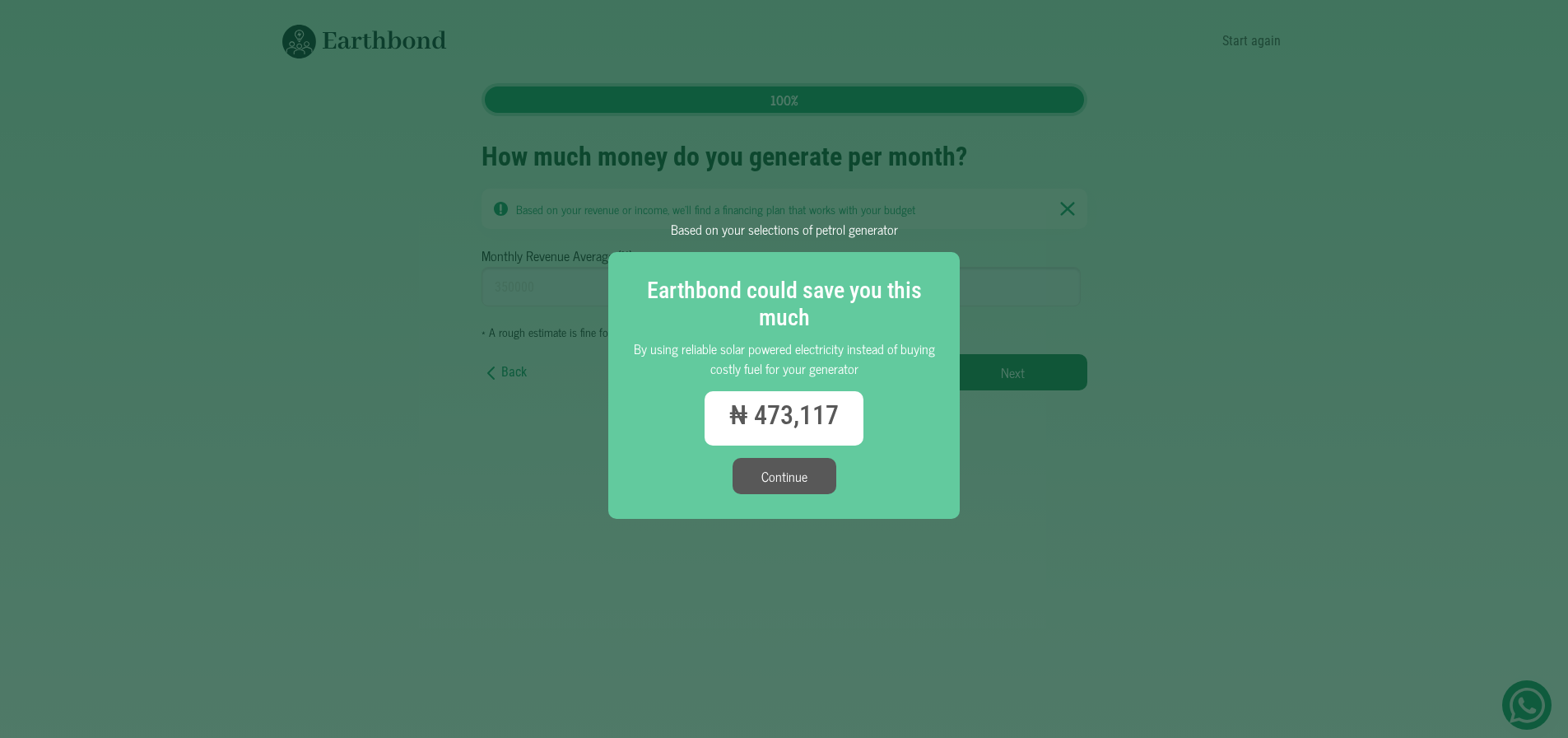
click at [776, 476] on button "Continue" at bounding box center [784, 475] width 104 height 36
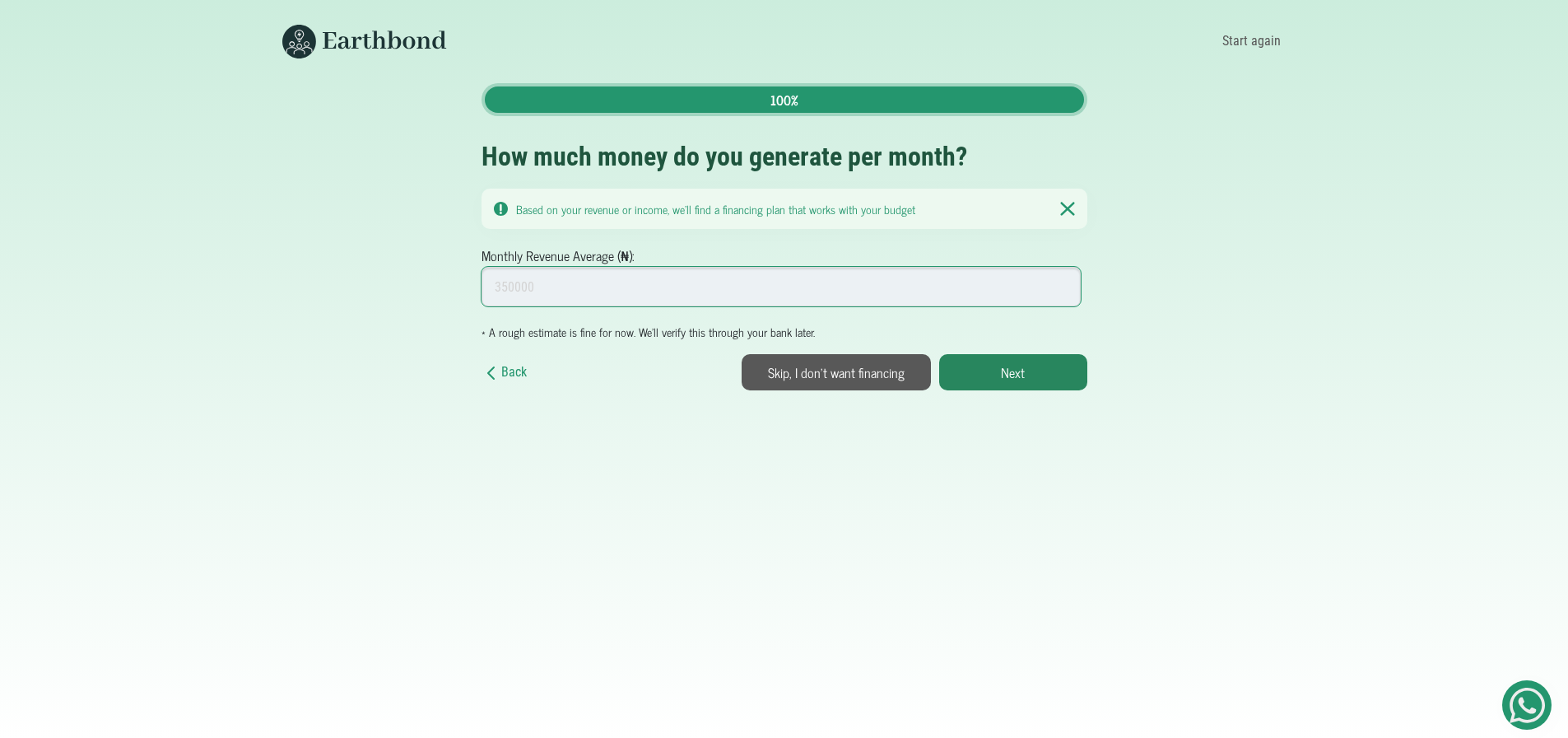
click at [780, 284] on input "Monthly Revenue Average (₦):" at bounding box center [781, 286] width 600 height 40
